Goal: Book appointment/travel/reservation

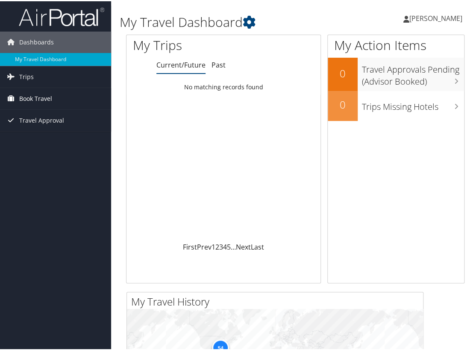
click at [29, 97] on span "Book Travel" at bounding box center [35, 97] width 33 height 21
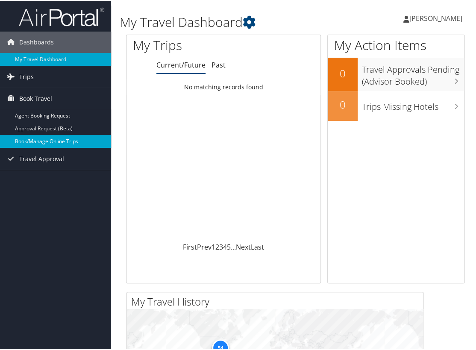
click at [37, 138] on link "Book/Manage Online Trips" at bounding box center [55, 140] width 111 height 13
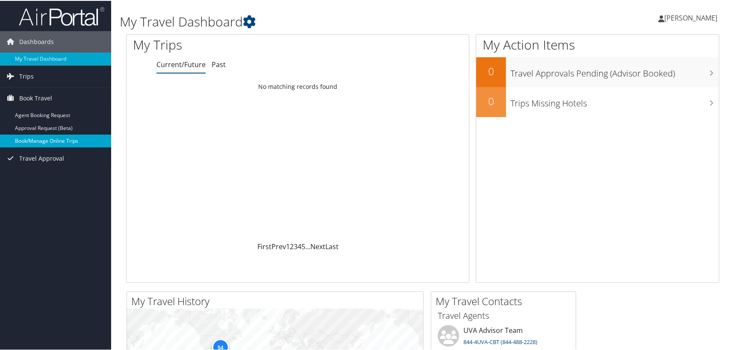
click at [50, 140] on link "Book/Manage Online Trips" at bounding box center [55, 140] width 111 height 13
